Goal: Transaction & Acquisition: Purchase product/service

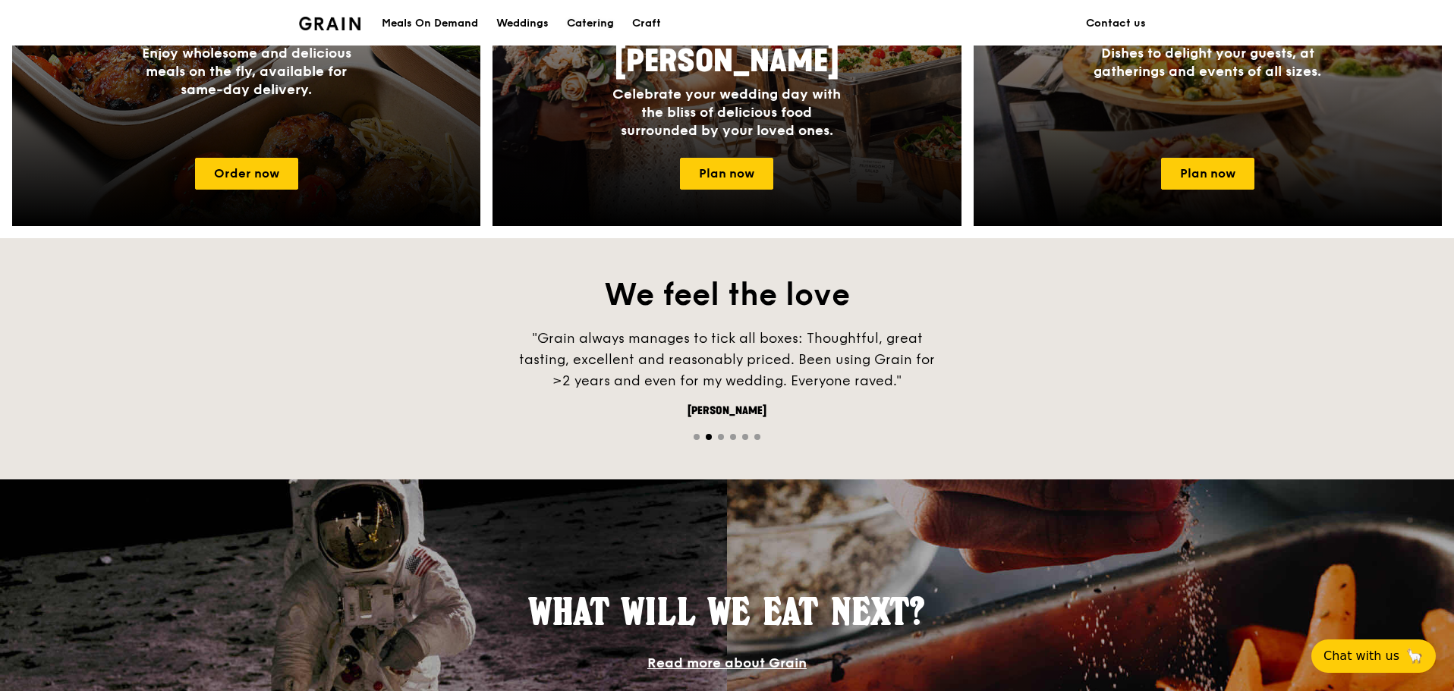
click at [606, 27] on div "Catering" at bounding box center [590, 24] width 47 height 46
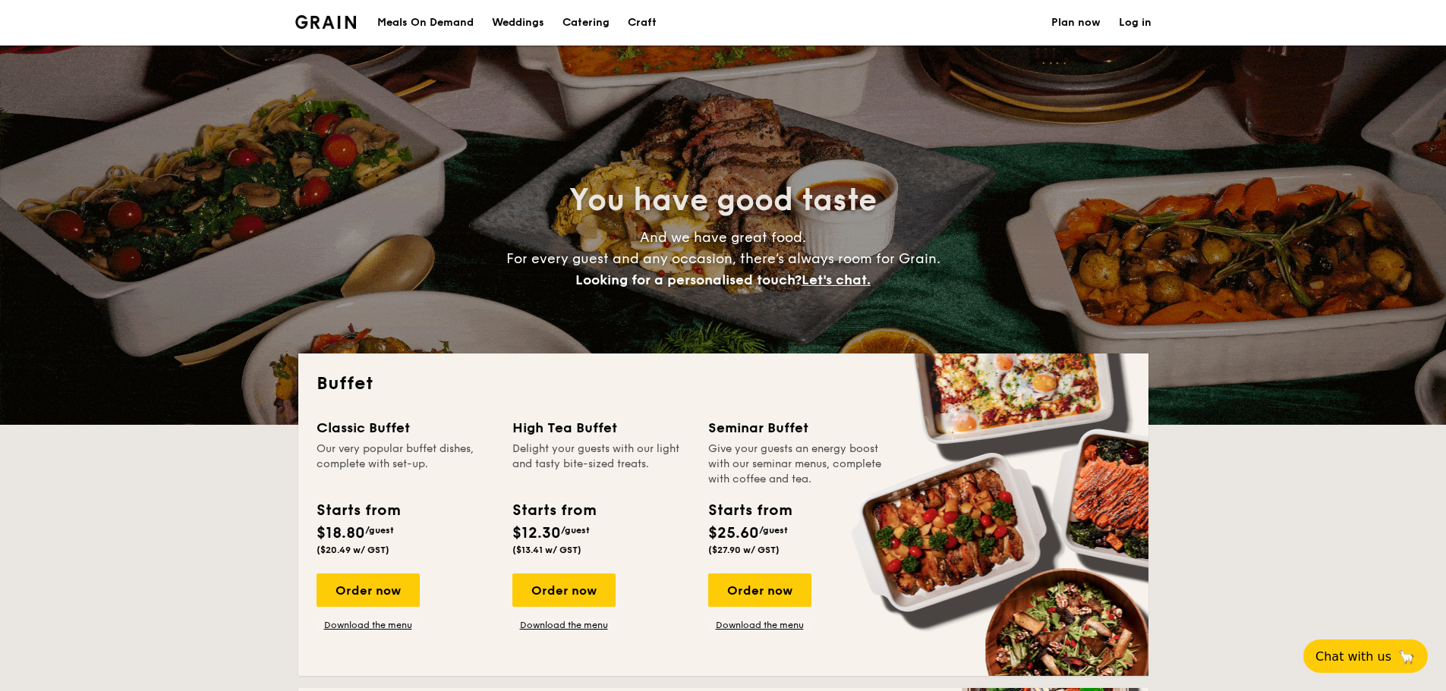
select select
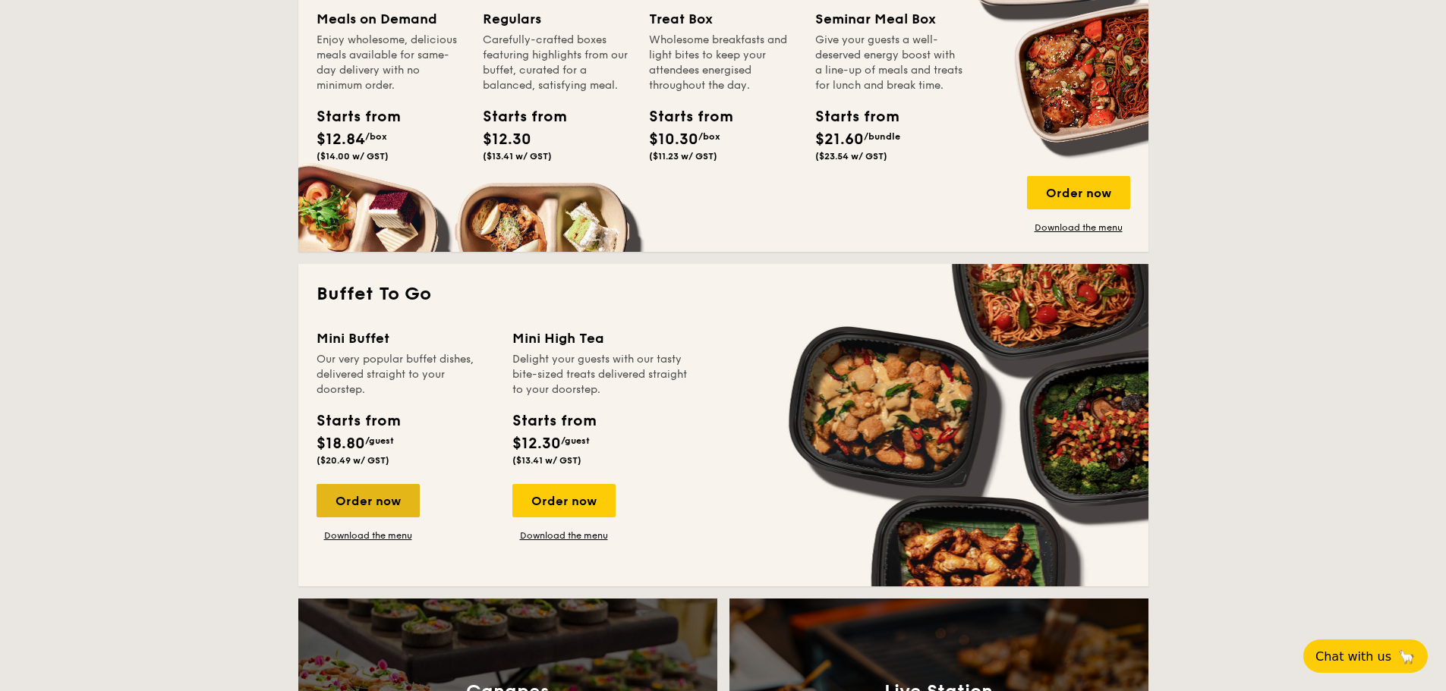
click at [364, 502] on div "Order now" at bounding box center [368, 500] width 103 height 33
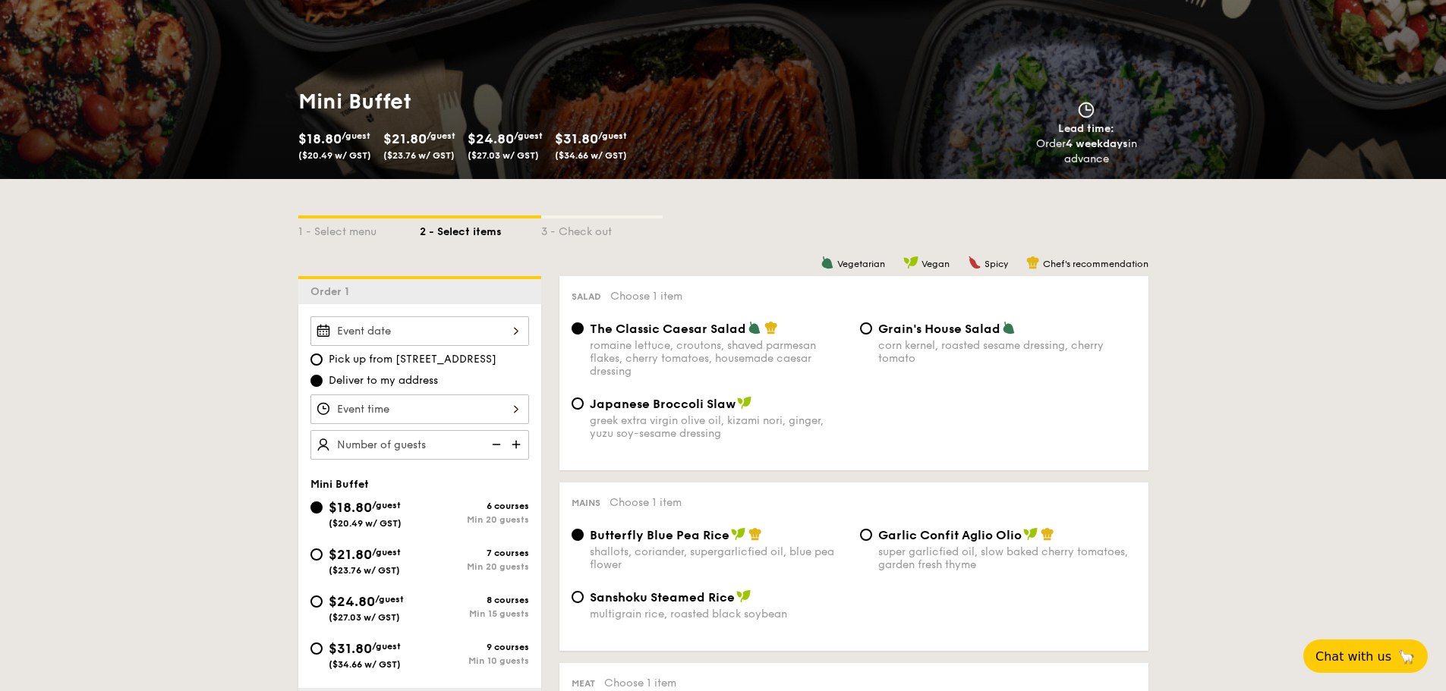
scroll to position [228, 0]
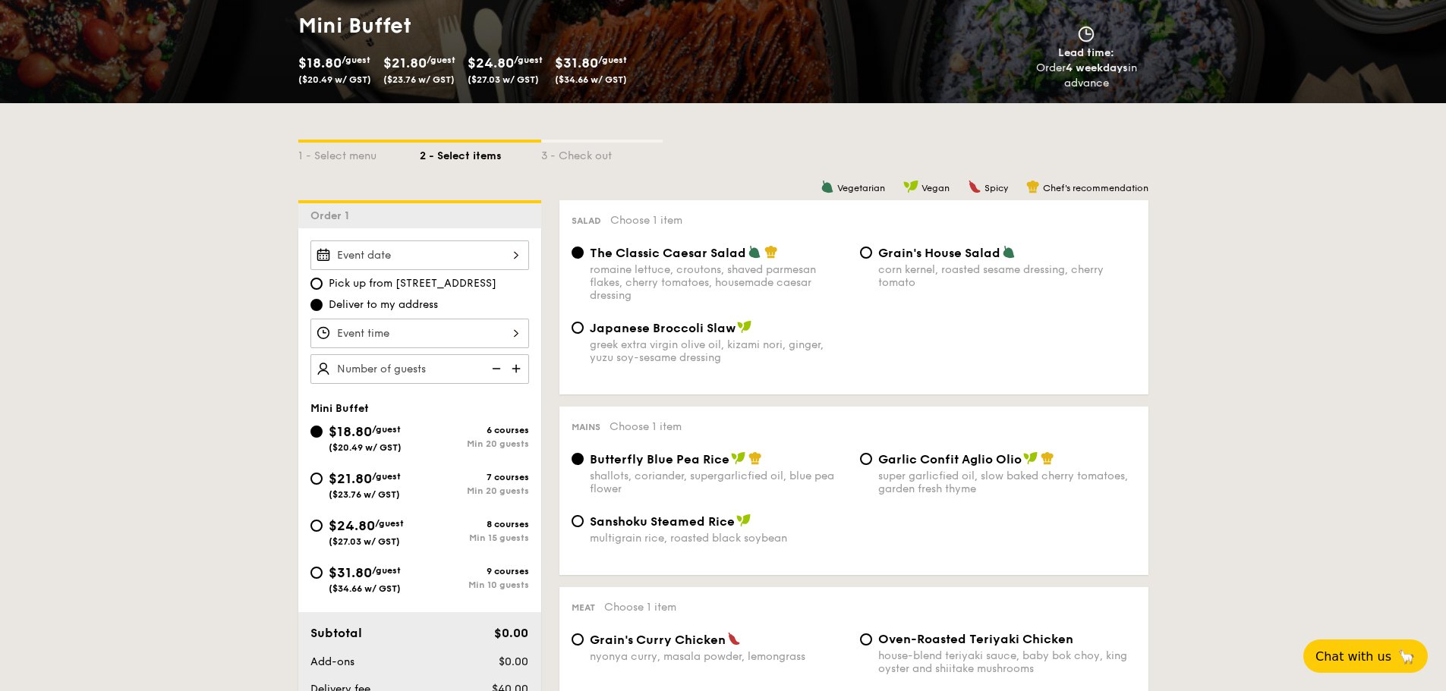
click at [526, 234] on div "Pick up from [STREET_ADDRESS] Deliver to my address Mini Buffet $18.80 /guest (…" at bounding box center [419, 468] width 243 height 481
click at [521, 238] on div "Pick up from 5 Burn Road #05-01 Deliver to my address Mini Buffet $18.80 /guest…" at bounding box center [419, 468] width 243 height 481
click at [515, 254] on div at bounding box center [419, 256] width 219 height 30
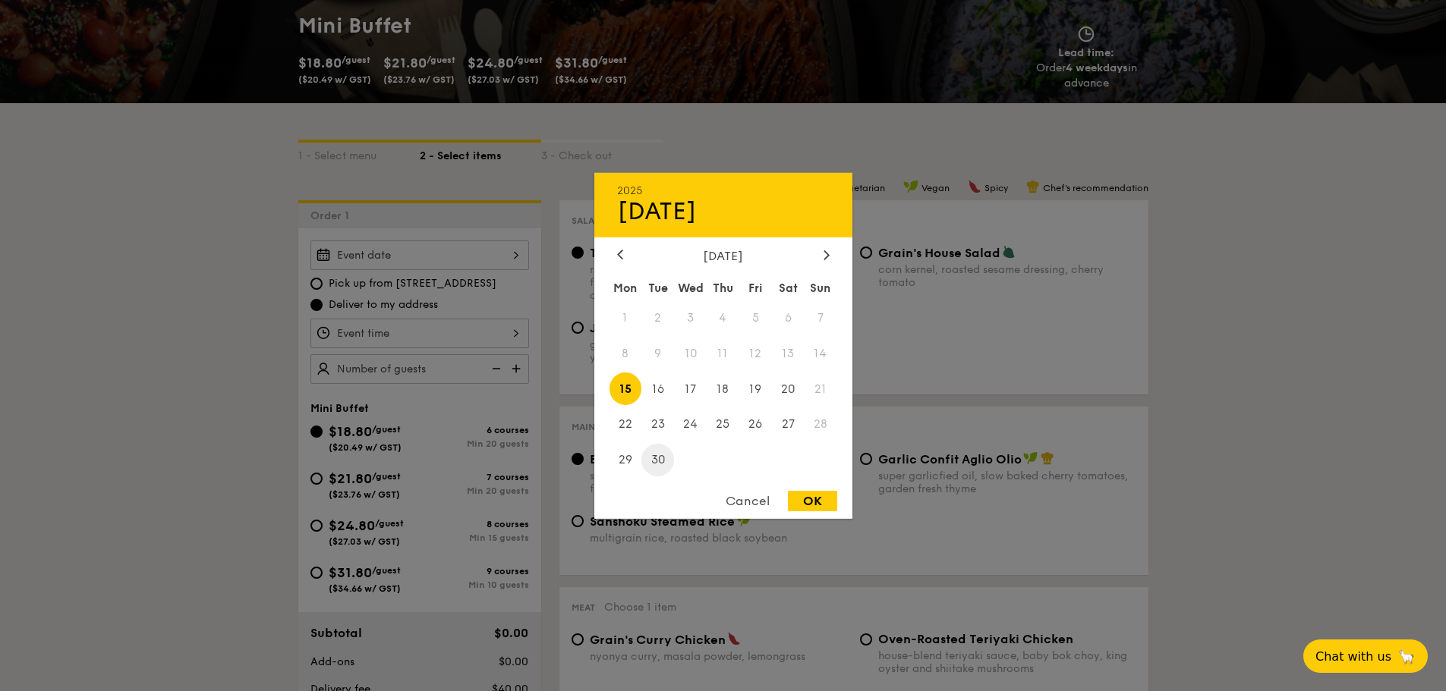
click at [651, 455] on span "30" at bounding box center [657, 460] width 33 height 33
click at [814, 499] on div "OK" at bounding box center [812, 501] width 49 height 20
type input "Sep 30, 2025"
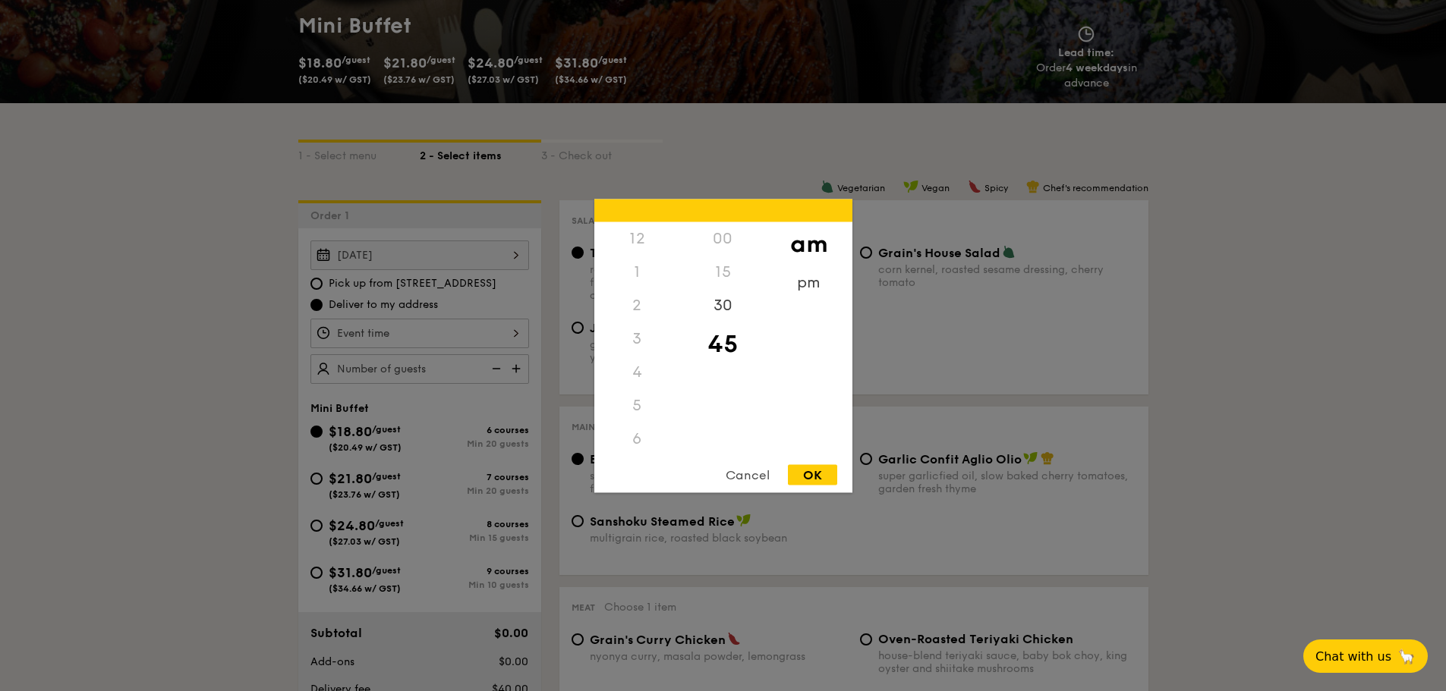
click at [518, 332] on div "12 1 2 3 4 5 6 7 8 9 10 11 00 15 30 45 am pm Cancel OK" at bounding box center [419, 334] width 219 height 30
drag, startPoint x: 640, startPoint y: 398, endPoint x: 639, endPoint y: 331, distance: 67.6
click at [639, 331] on div "12 1 2 3 4 5 6 7 8 9 10 11" at bounding box center [637, 337] width 86 height 231
click at [655, 413] on div "10" at bounding box center [637, 411] width 86 height 44
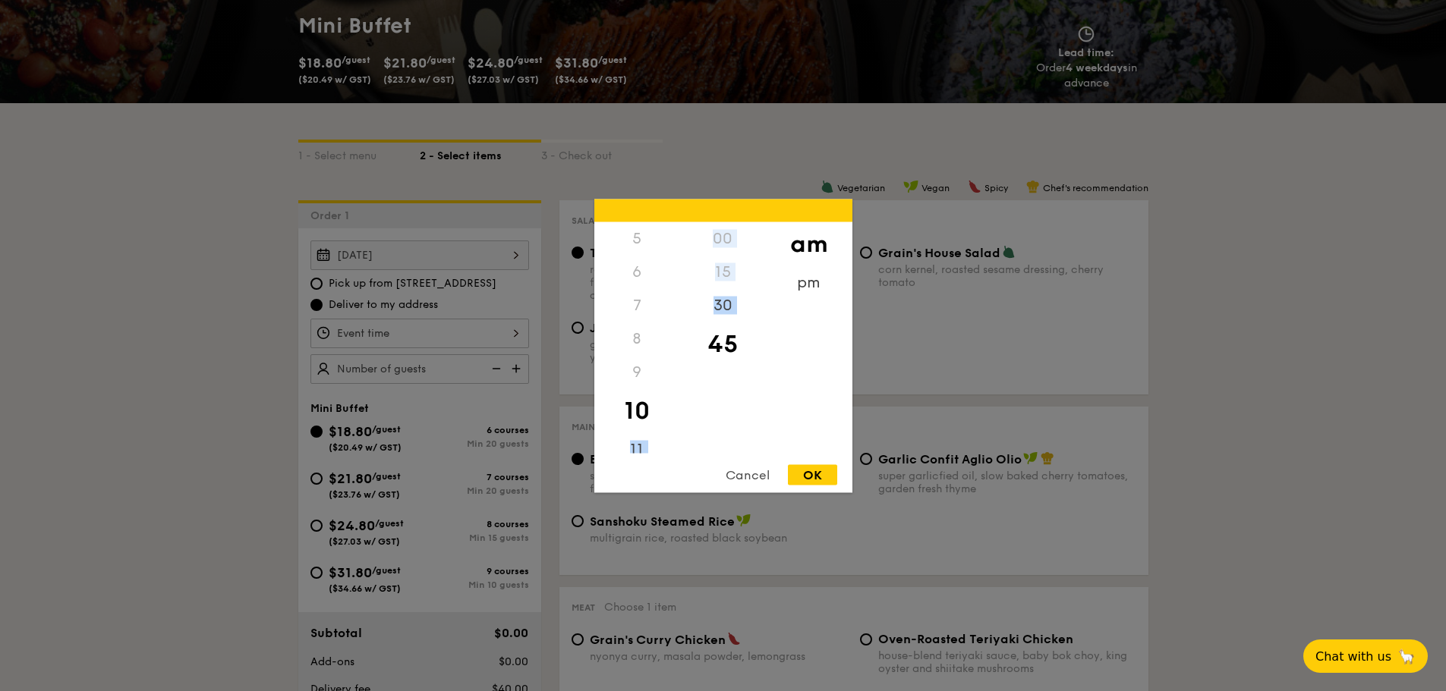
drag, startPoint x: 681, startPoint y: 405, endPoint x: 669, endPoint y: 428, distance: 26.1
click at [669, 428] on div "12 1 2 3 4 5 6 7 8 9 10 11 00 15 30 45 am pm" at bounding box center [723, 337] width 258 height 231
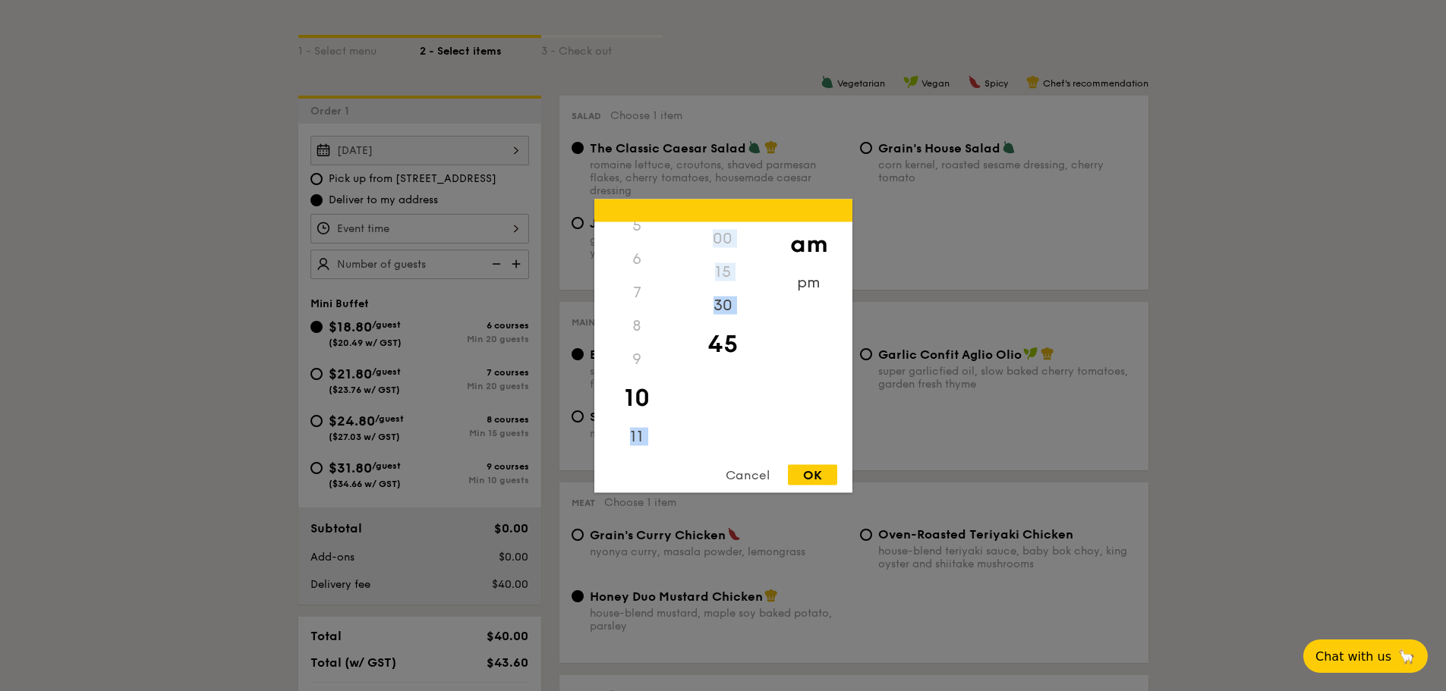
scroll to position [759, 0]
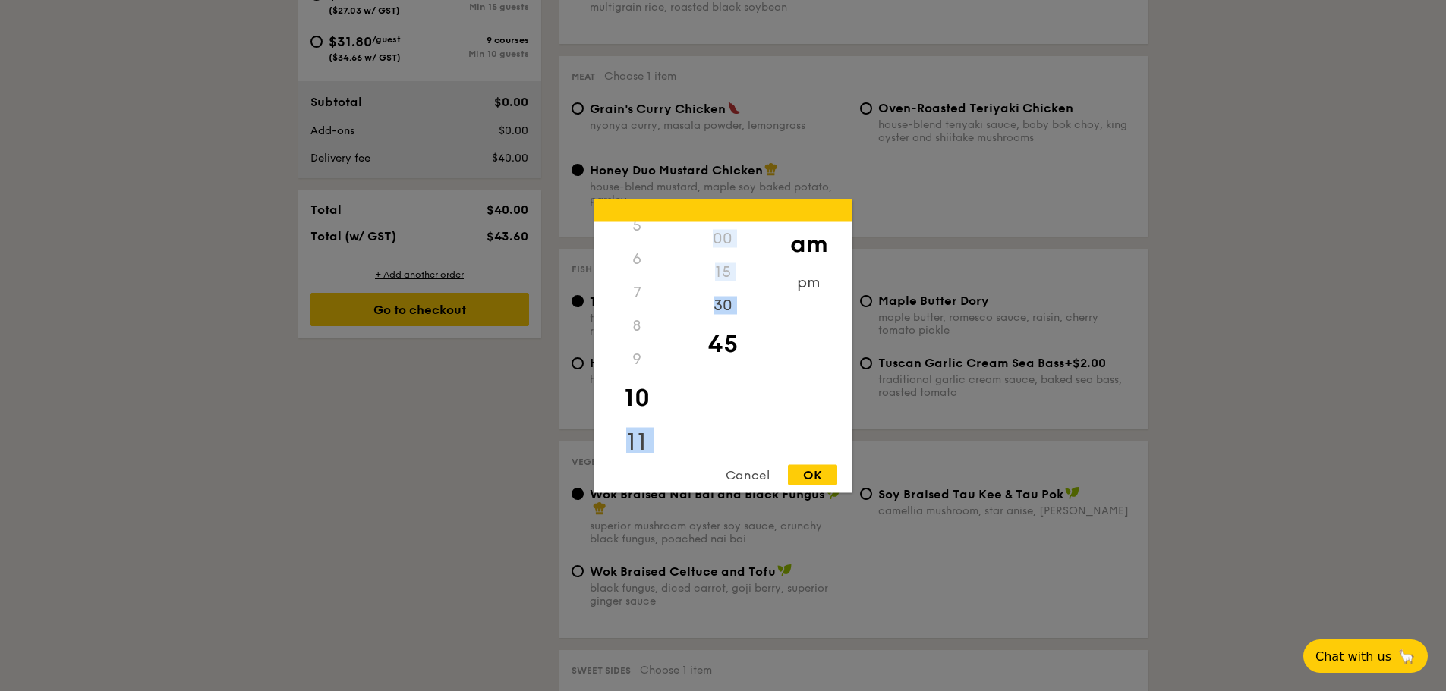
click at [635, 436] on div "11" at bounding box center [637, 442] width 86 height 44
click at [732, 342] on div "45" at bounding box center [723, 344] width 86 height 44
click at [799, 477] on div "OK" at bounding box center [812, 475] width 49 height 20
type input "11:45AM"
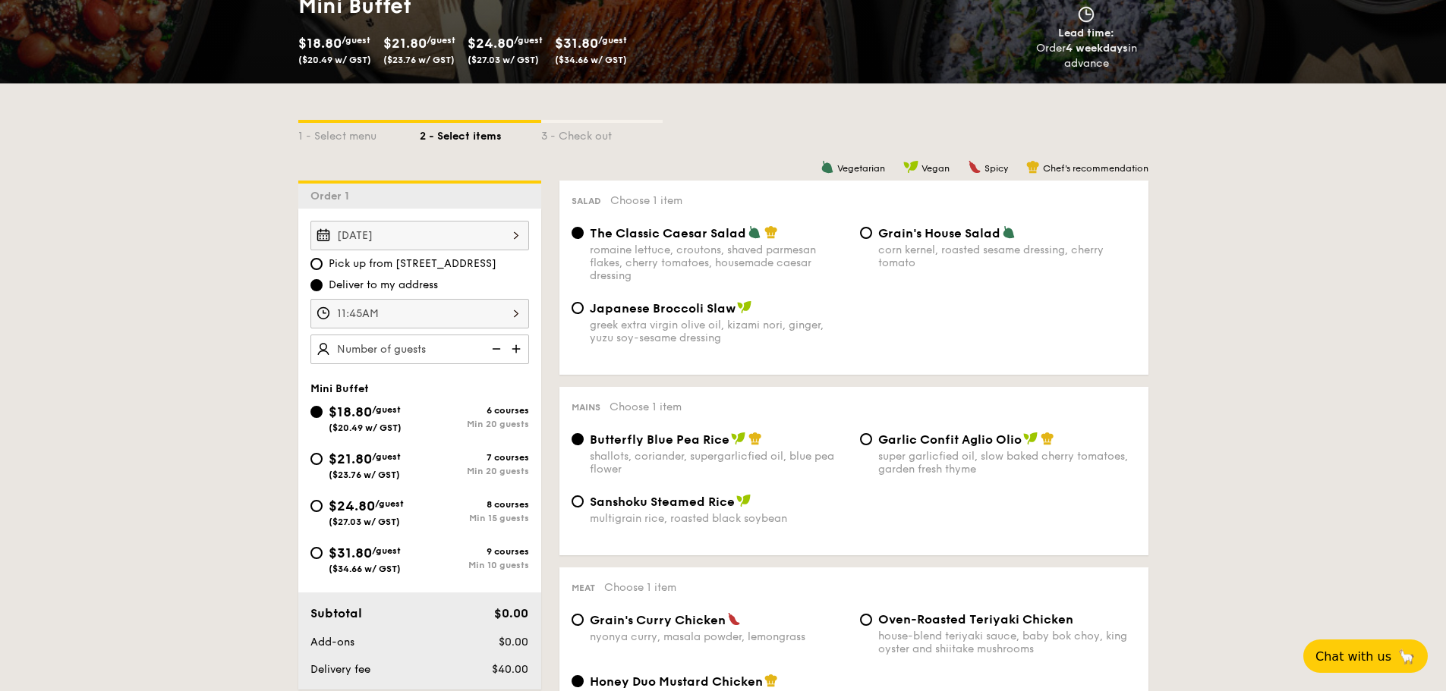
scroll to position [228, 0]
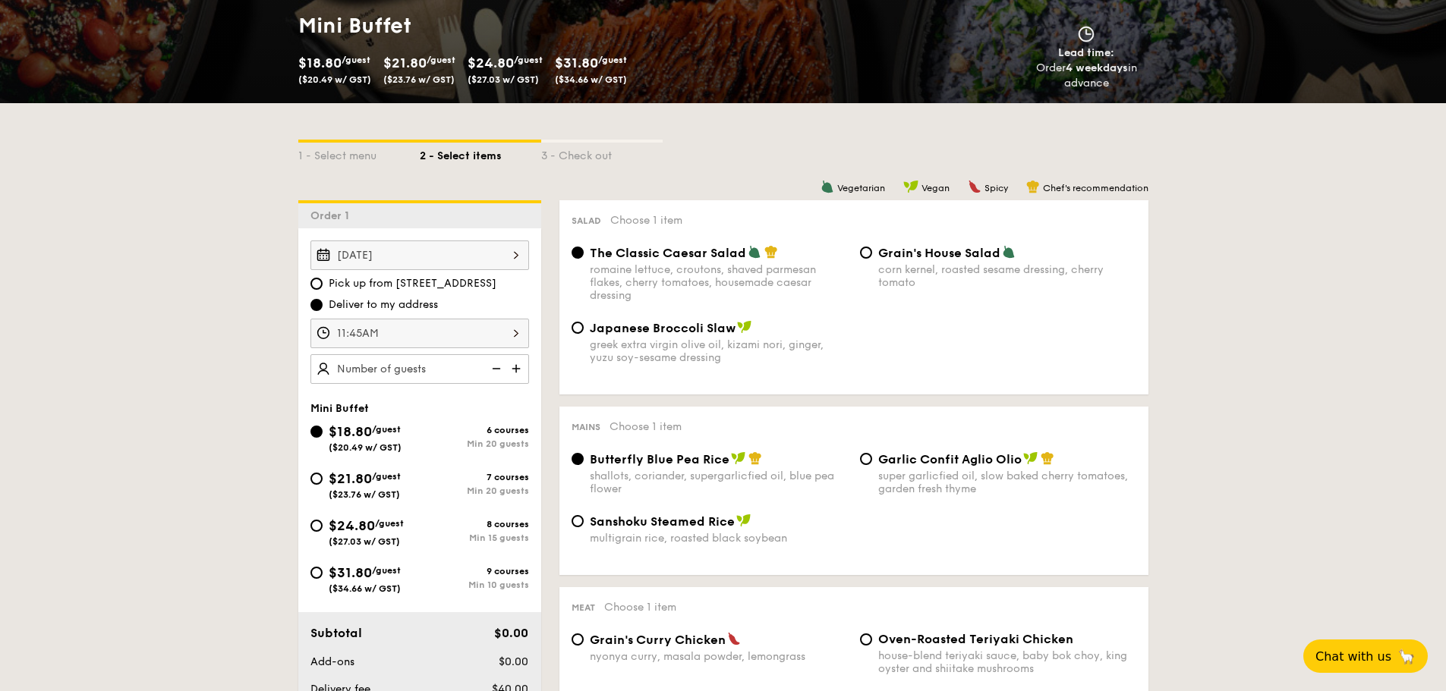
click at [513, 364] on img at bounding box center [517, 368] width 23 height 29
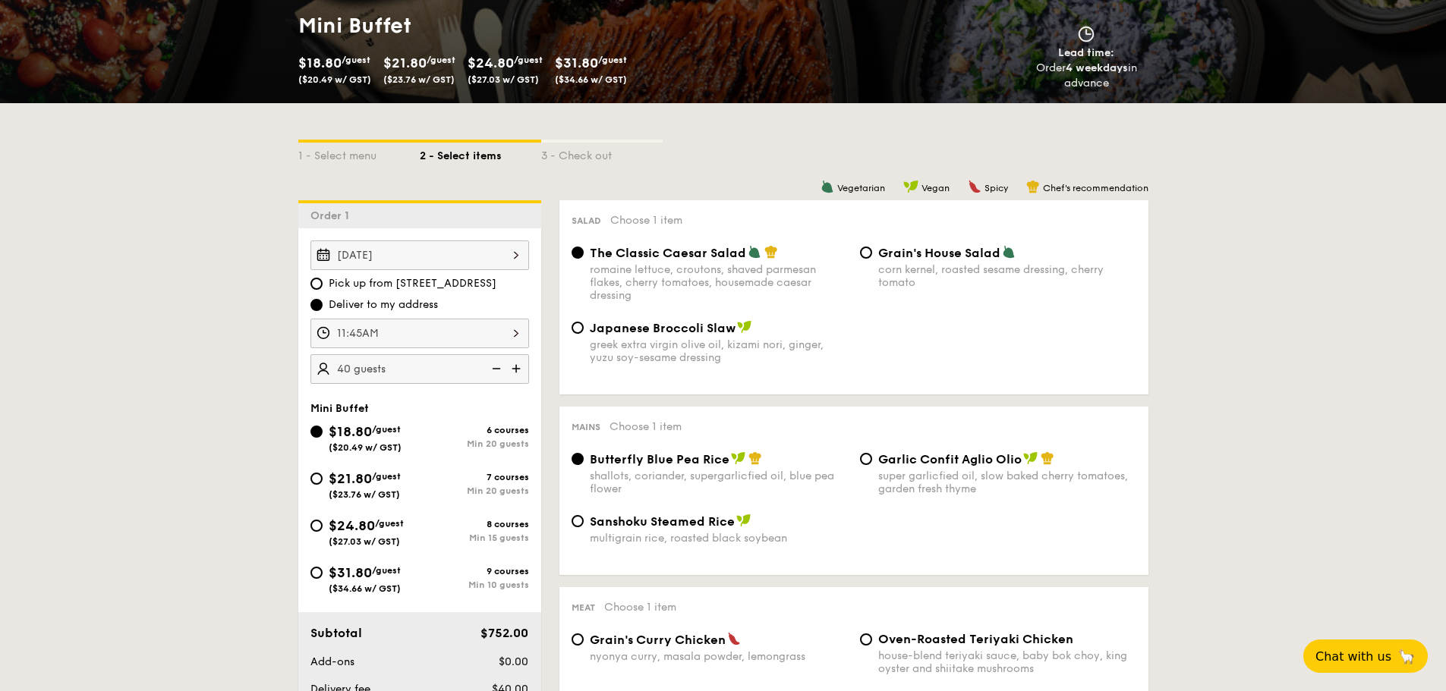
click at [498, 370] on img at bounding box center [494, 368] width 23 height 29
type input "20 guests"
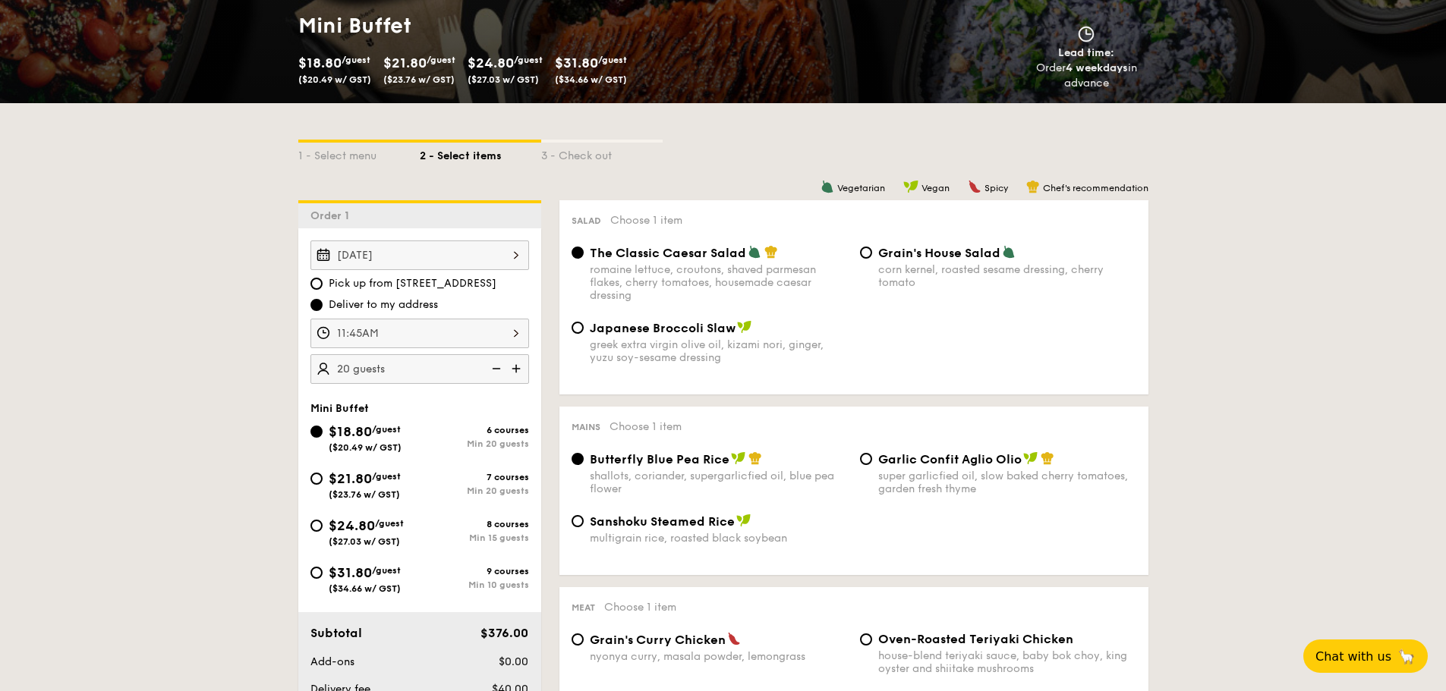
click at [498, 370] on img at bounding box center [494, 368] width 23 height 29
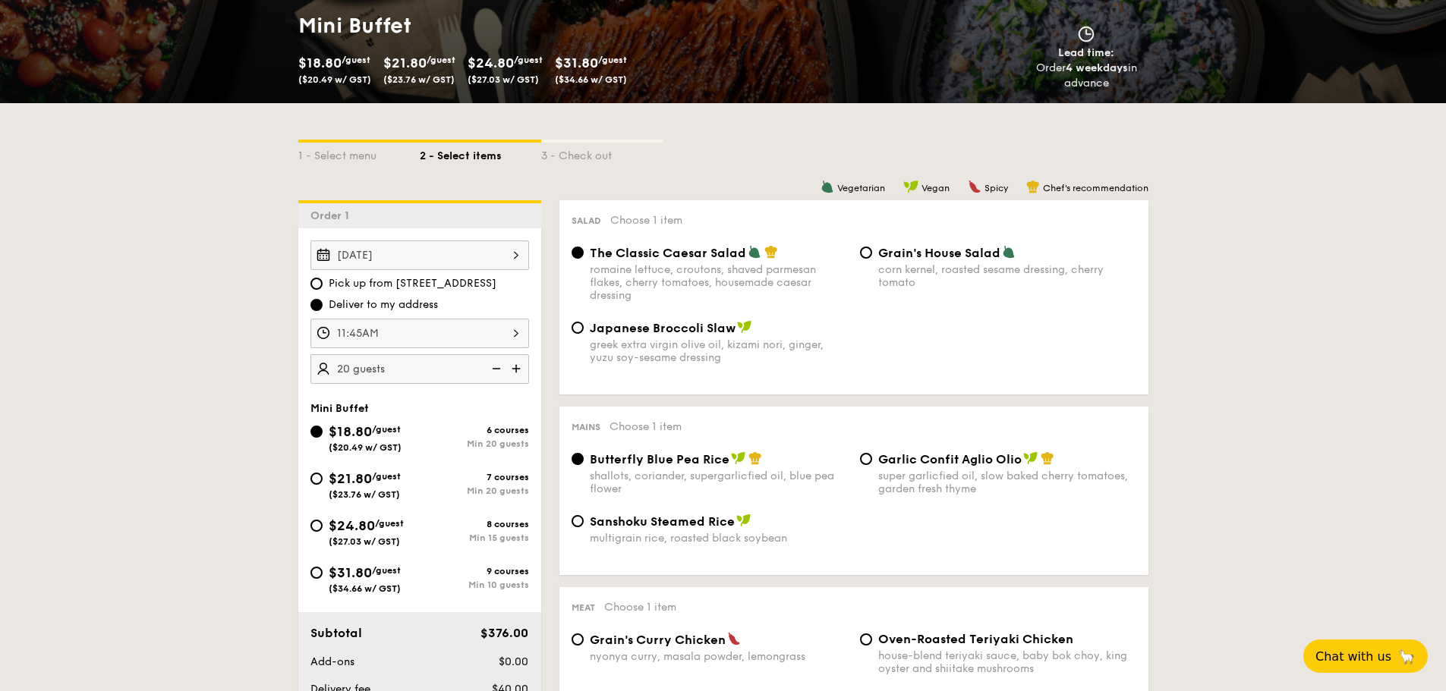
click at [498, 370] on img at bounding box center [494, 368] width 23 height 29
click at [497, 370] on img at bounding box center [494, 368] width 23 height 29
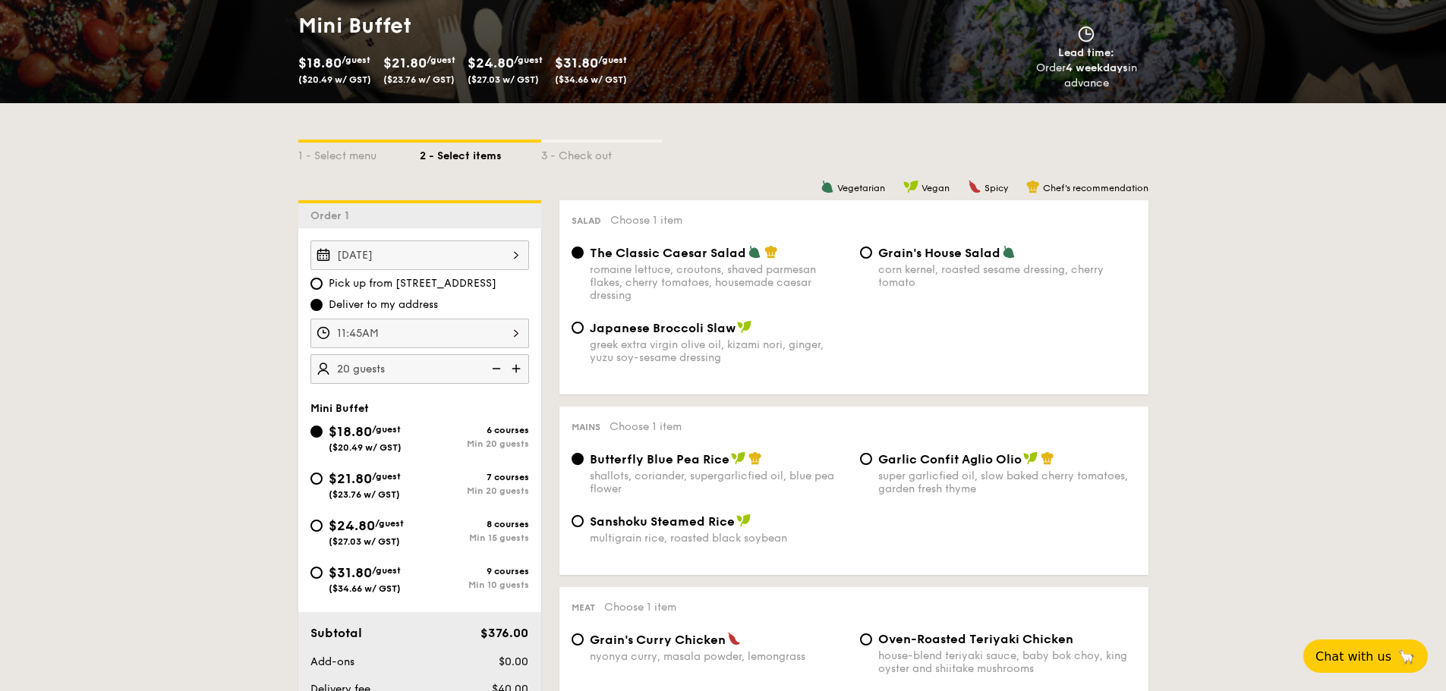
click at [497, 370] on img at bounding box center [494, 368] width 23 height 29
click at [348, 529] on span "$24.80" at bounding box center [352, 526] width 46 height 17
click at [323, 529] on input "$24.80 /guest ($27.03 w/ GST) 8 courses Min 15 guests" at bounding box center [316, 526] width 12 height 12
radio input "true"
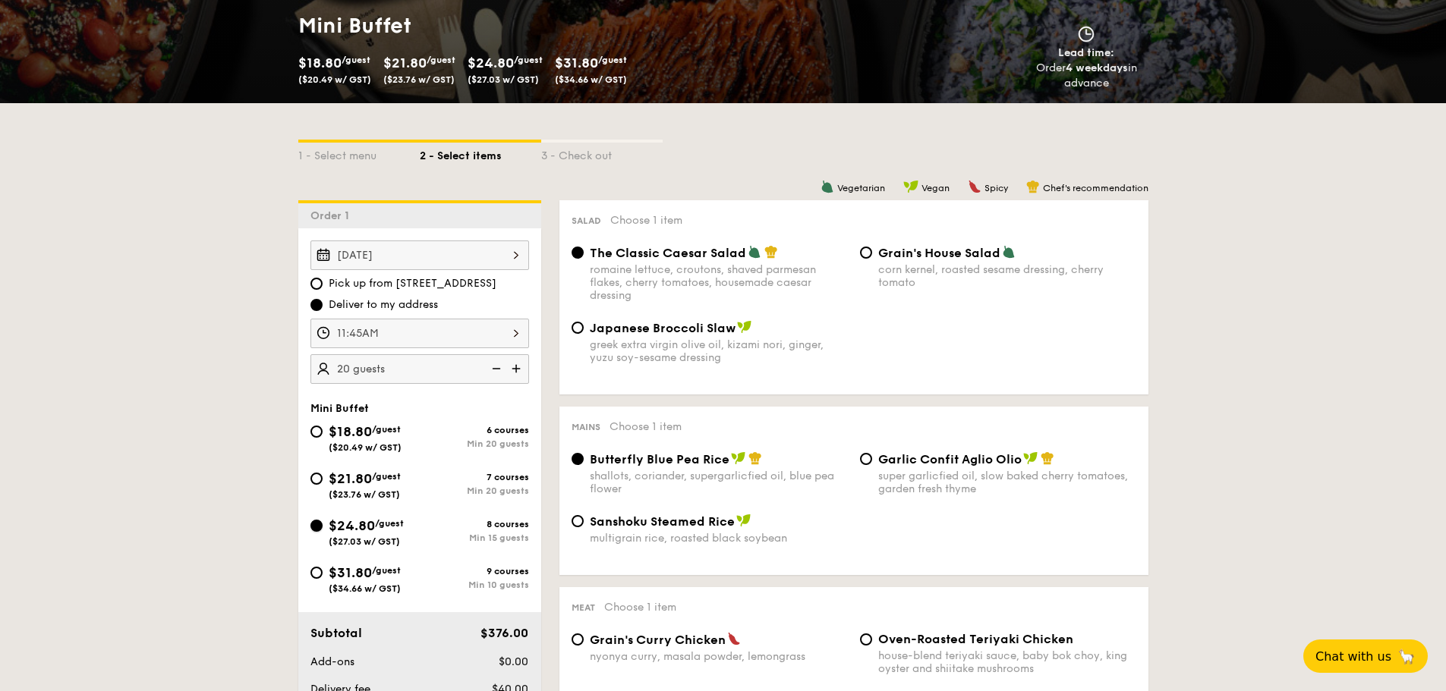
radio input "true"
radio input "false"
radio input "true"
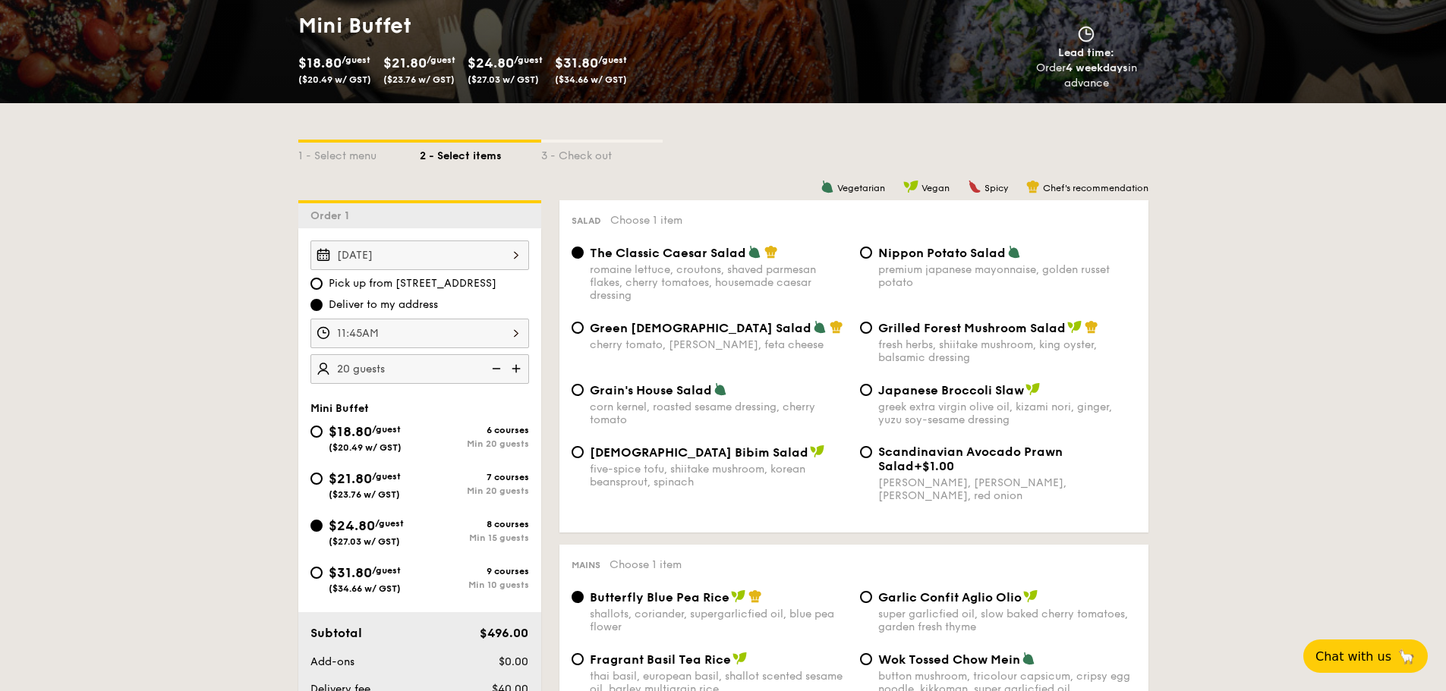
click at [496, 361] on img at bounding box center [494, 368] width 23 height 29
type input "15 guests"
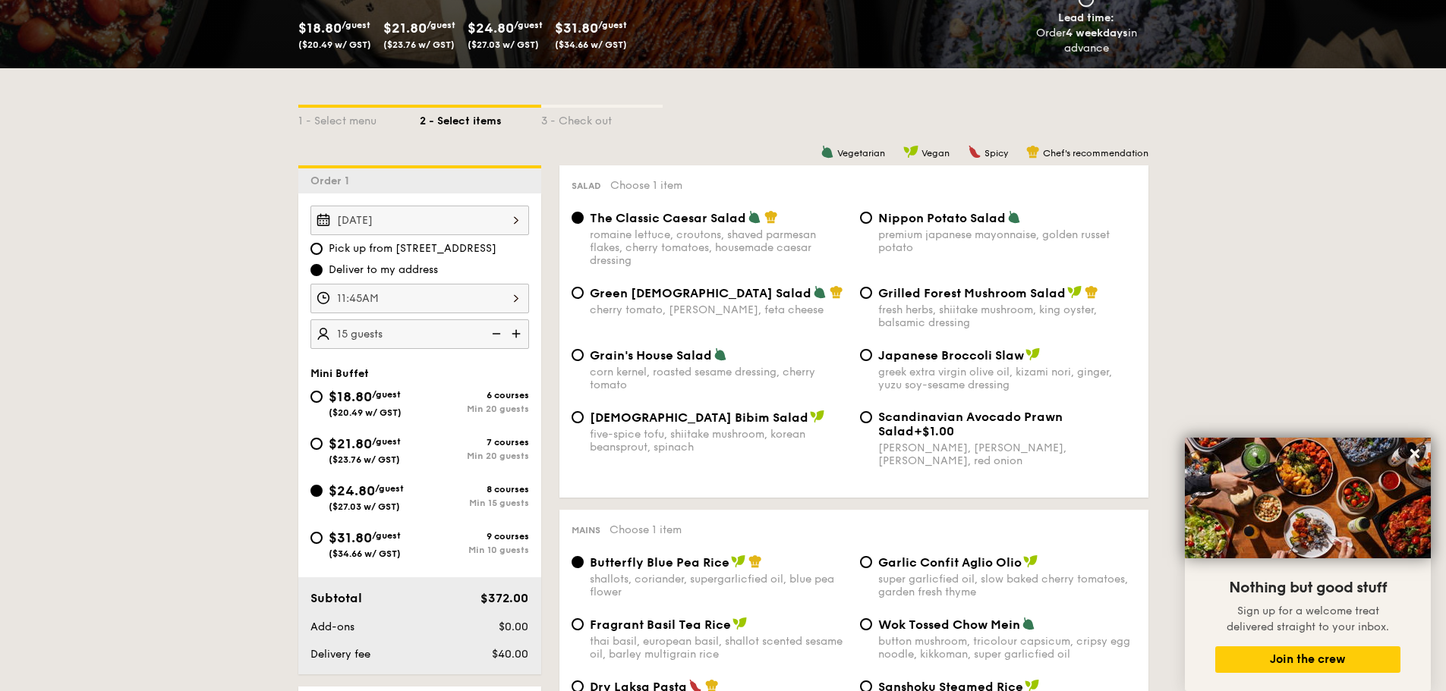
scroll to position [380, 0]
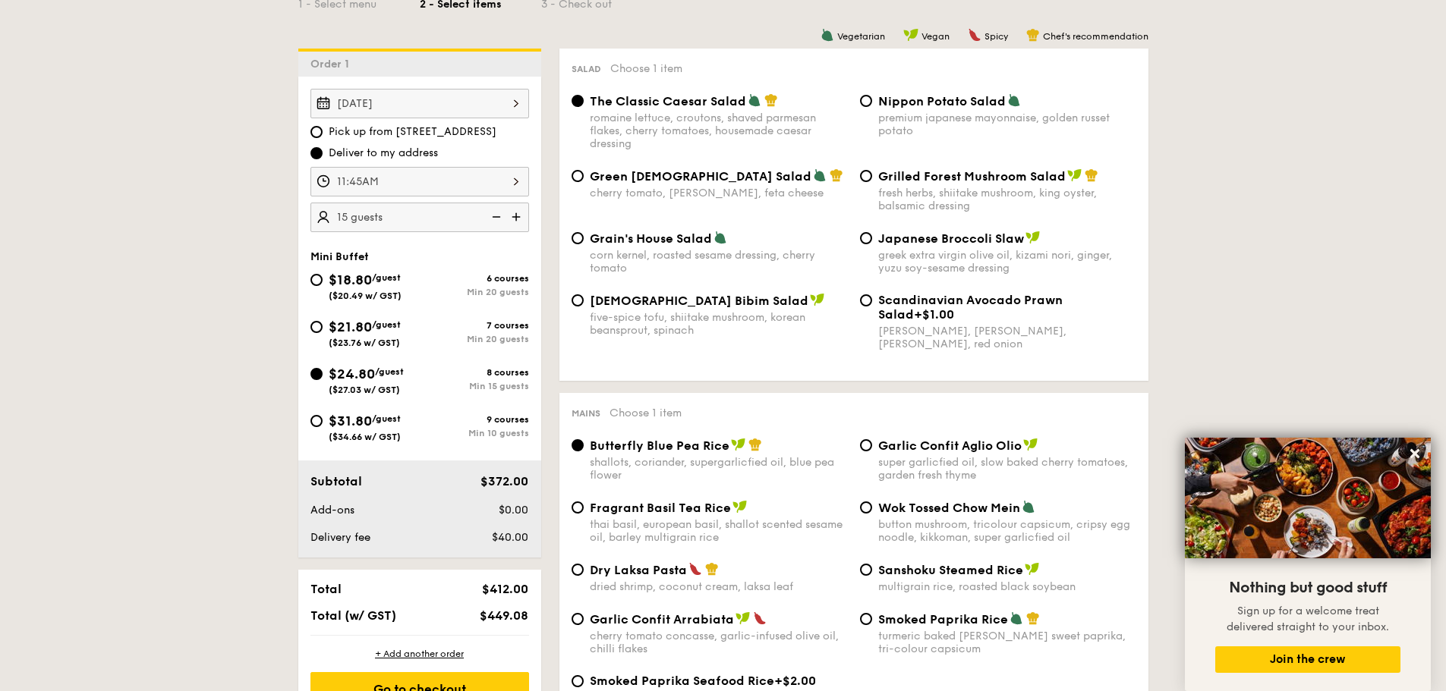
click at [487, 276] on div "6 courses" at bounding box center [474, 278] width 109 height 11
click at [323, 276] on input "$18.80 /guest ($20.49 w/ GST) 6 courses Min 20 guests" at bounding box center [316, 280] width 12 height 12
radio input "true"
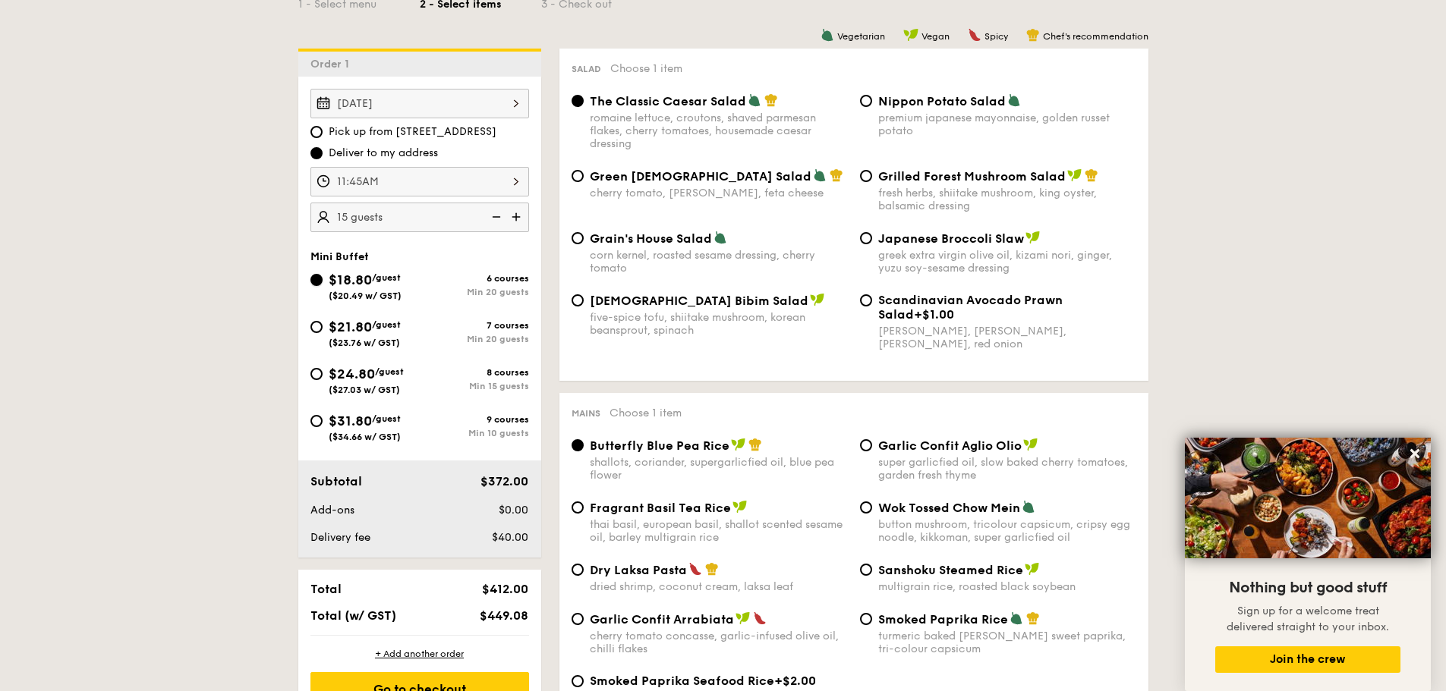
radio input "true"
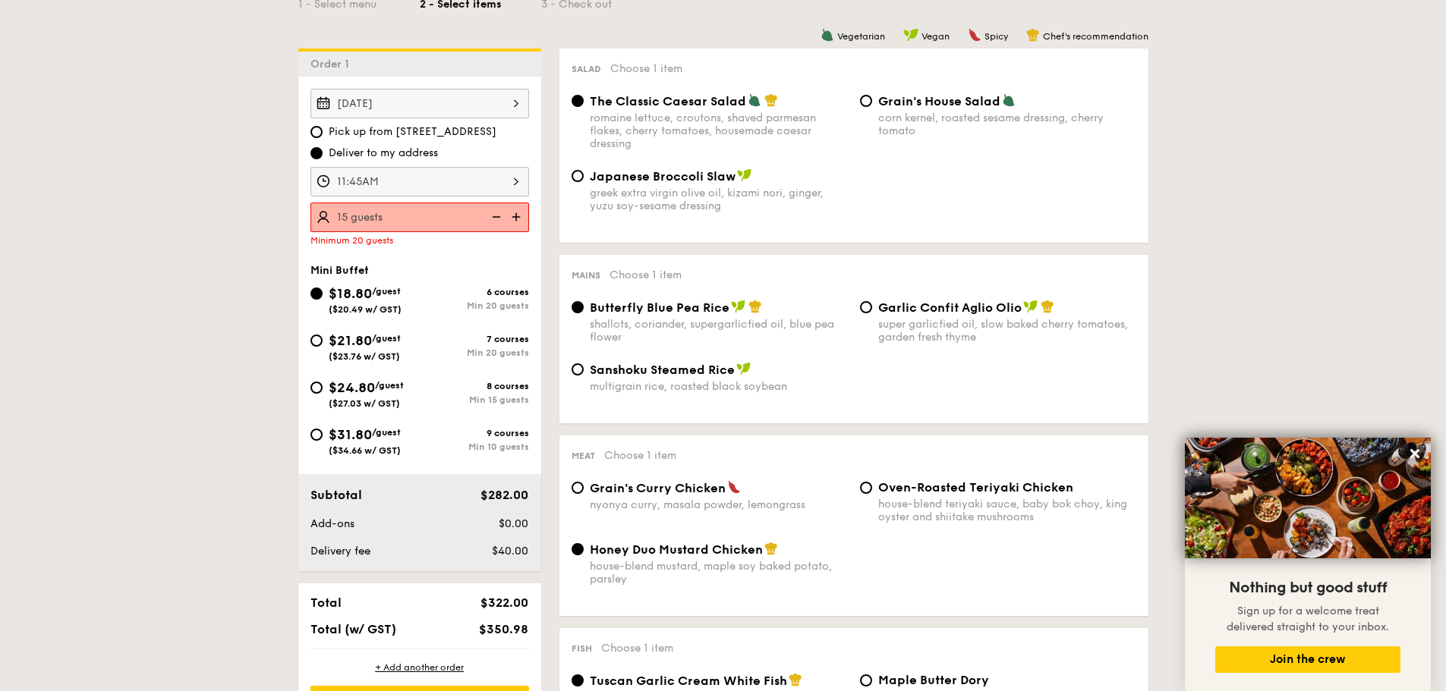
click at [512, 211] on img at bounding box center [517, 217] width 23 height 29
type input "20 guests"
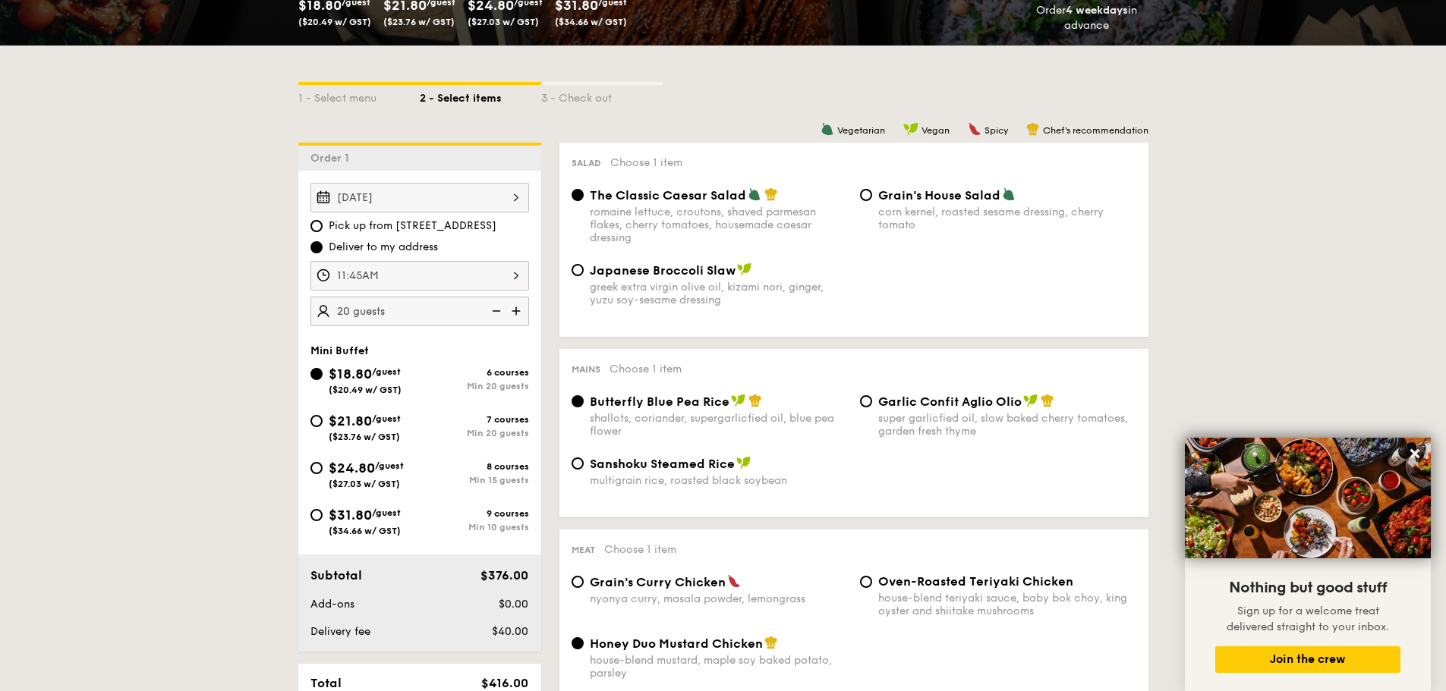
scroll to position [76, 0]
